Goal: Find specific page/section: Find specific page/section

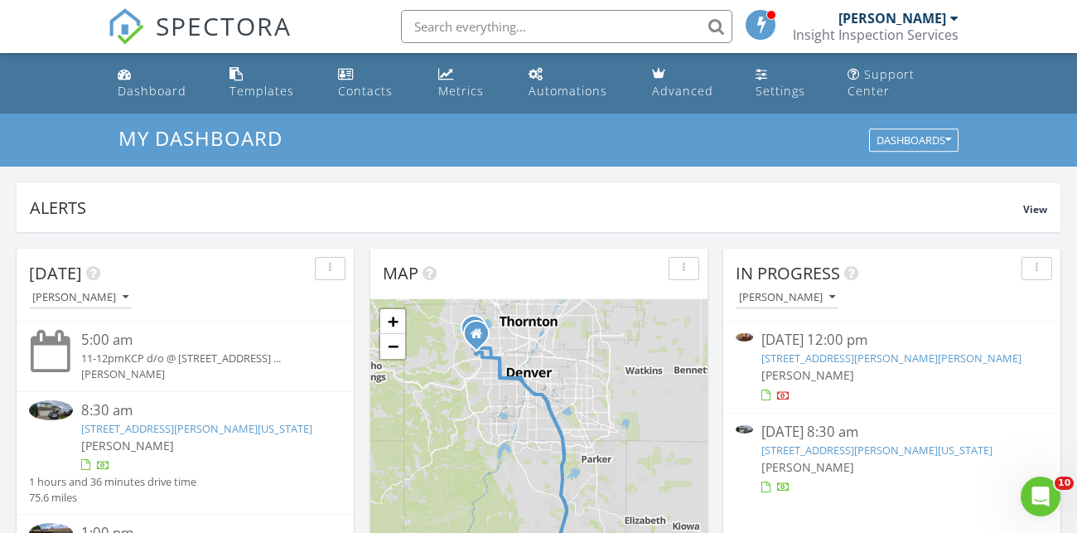
click at [858, 442] on link "4940 Shirley Pl, Colorado Springs, CO 80920" at bounding box center [876, 449] width 231 height 15
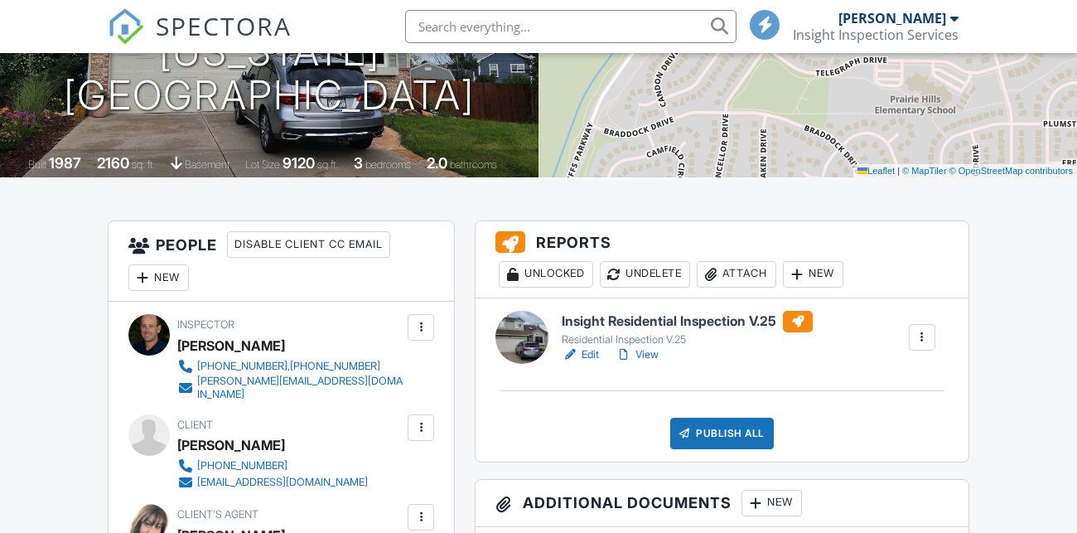
scroll to position [265, 0]
click at [591, 363] on link "Edit" at bounding box center [580, 354] width 37 height 17
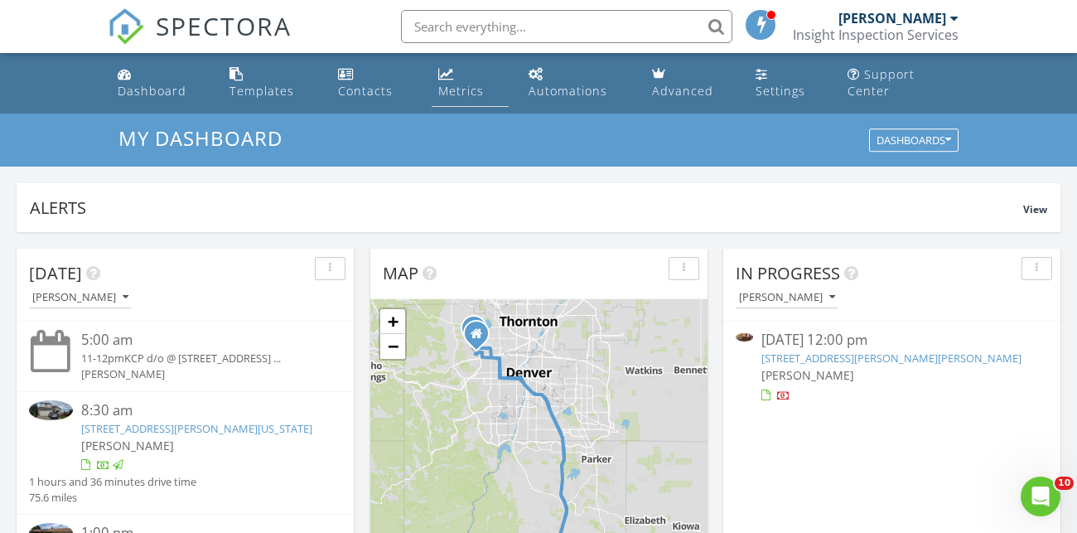
click at [475, 83] on link "Metrics" at bounding box center [471, 83] width 78 height 47
